Goal: Browse casually

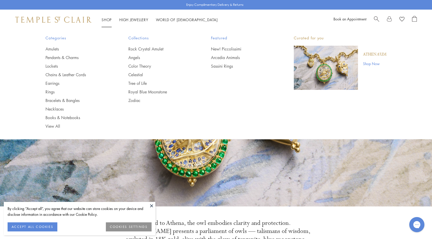
click at [316, 77] on img "Main navigation" at bounding box center [326, 68] width 64 height 44
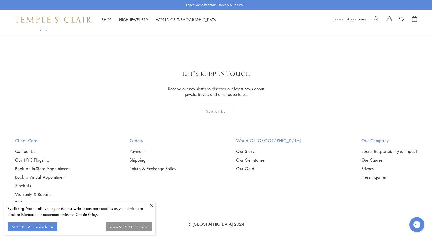
scroll to position [730, 0]
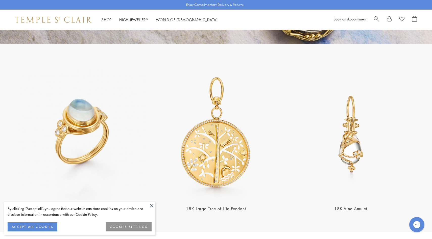
scroll to position [1074, 0]
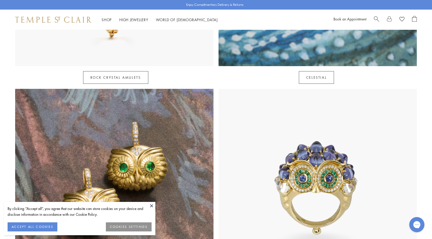
scroll to position [541, 0]
